Goal: Transaction & Acquisition: Purchase product/service

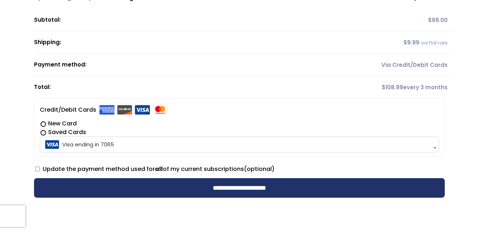
scroll to position [181, 0]
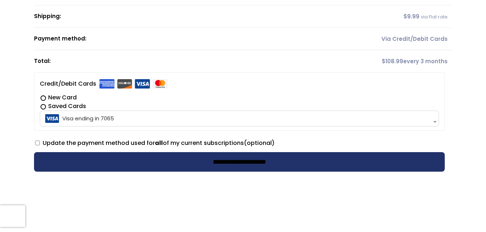
click at [195, 169] on input "**********" at bounding box center [239, 162] width 411 height 20
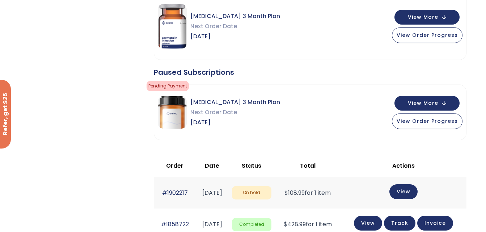
scroll to position [326, 0]
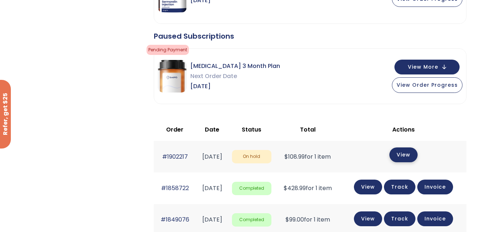
click at [415, 155] on link "View" at bounding box center [404, 155] width 28 height 15
